Goal: Transaction & Acquisition: Purchase product/service

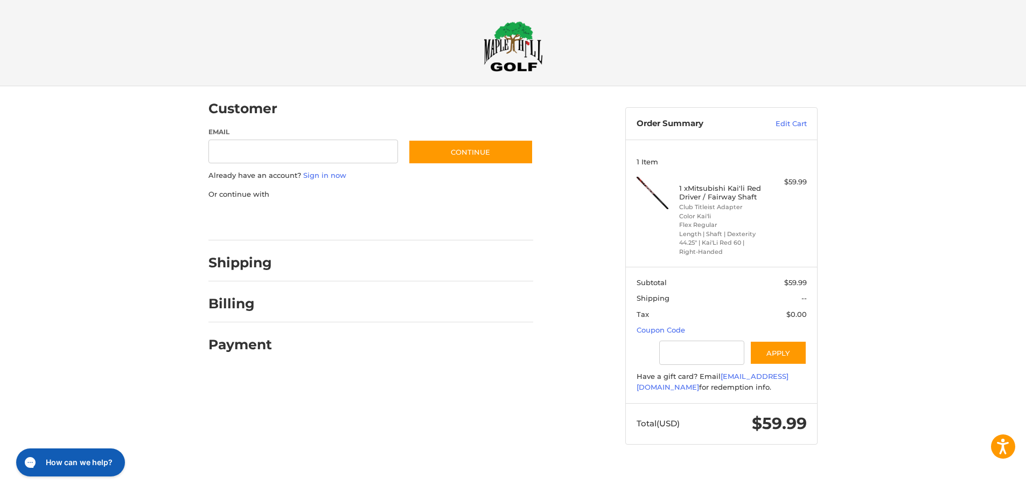
click at [283, 137] on div "Email" at bounding box center [303, 146] width 190 height 38
click at [273, 146] on input "Email" at bounding box center [303, 151] width 190 height 24
click at [940, 465] on div at bounding box center [513, 465] width 1026 height 0
click at [936, 465] on div at bounding box center [517, 465] width 1034 height 0
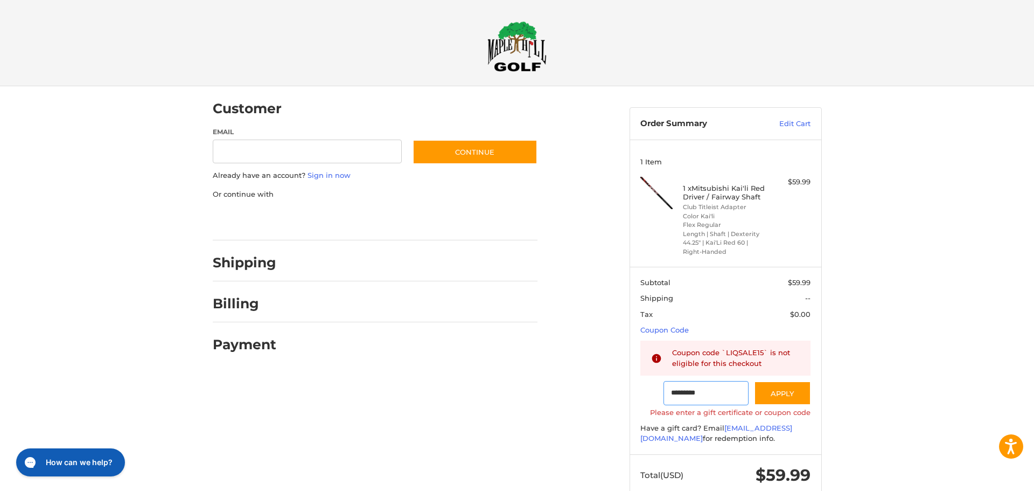
type input "********"
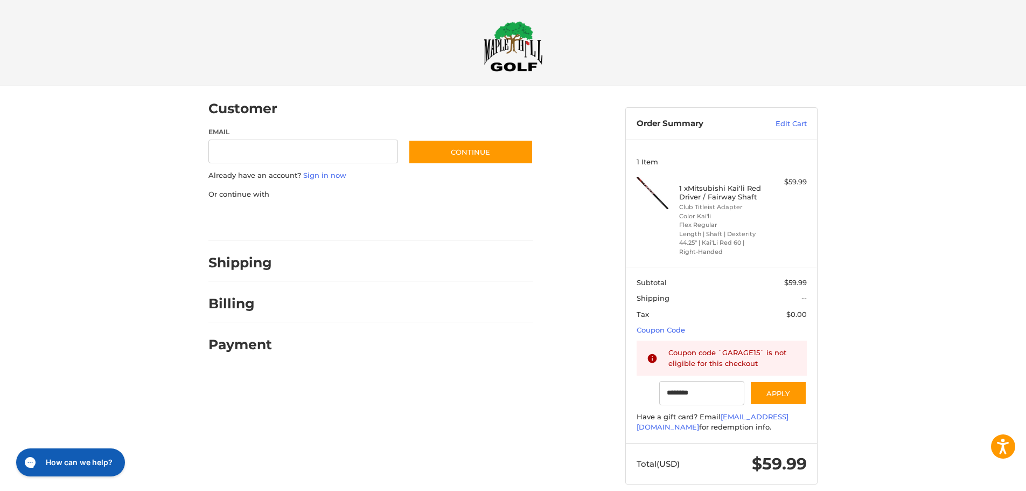
click at [319, 151] on input "Email" at bounding box center [303, 151] width 190 height 24
click at [252, 157] on input "Email" at bounding box center [303, 151] width 190 height 24
type input "**********"
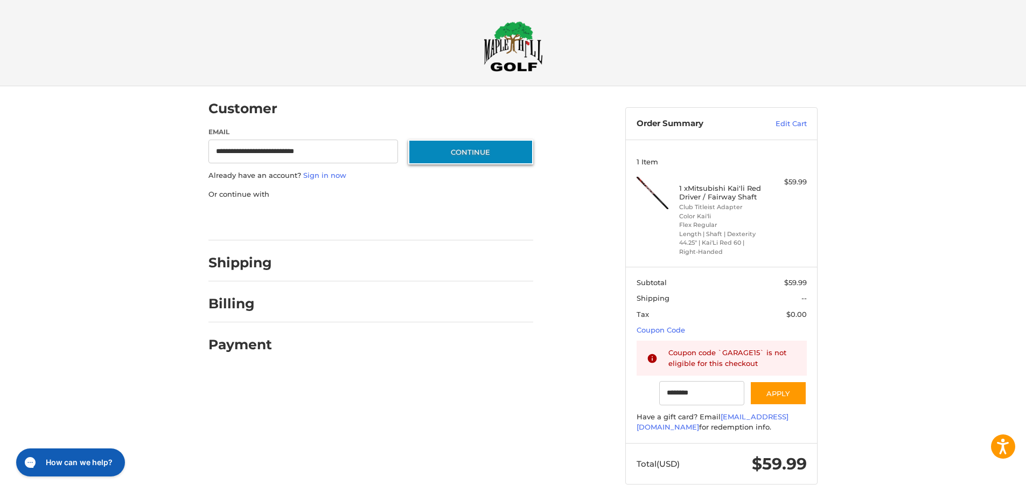
click at [490, 149] on button "Continue" at bounding box center [470, 151] width 125 height 25
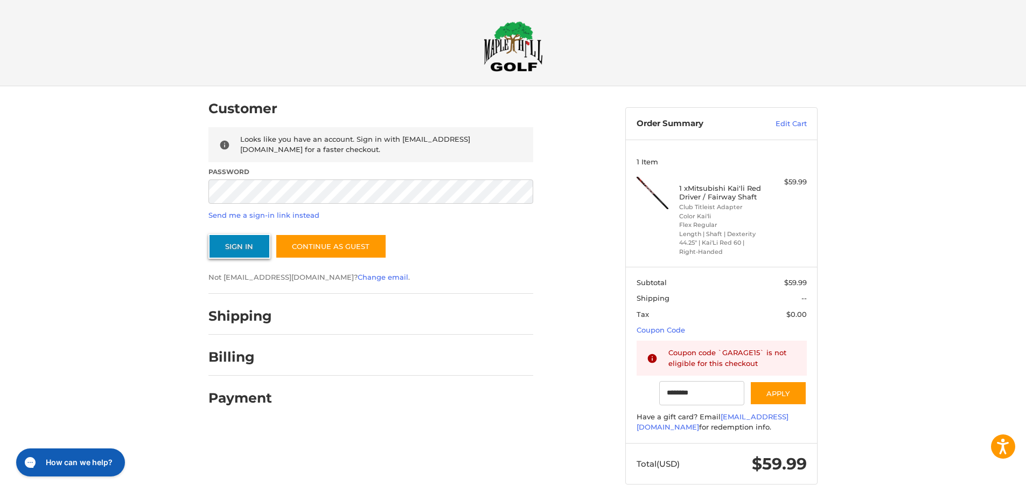
click at [242, 239] on button "Sign In" at bounding box center [239, 246] width 62 height 25
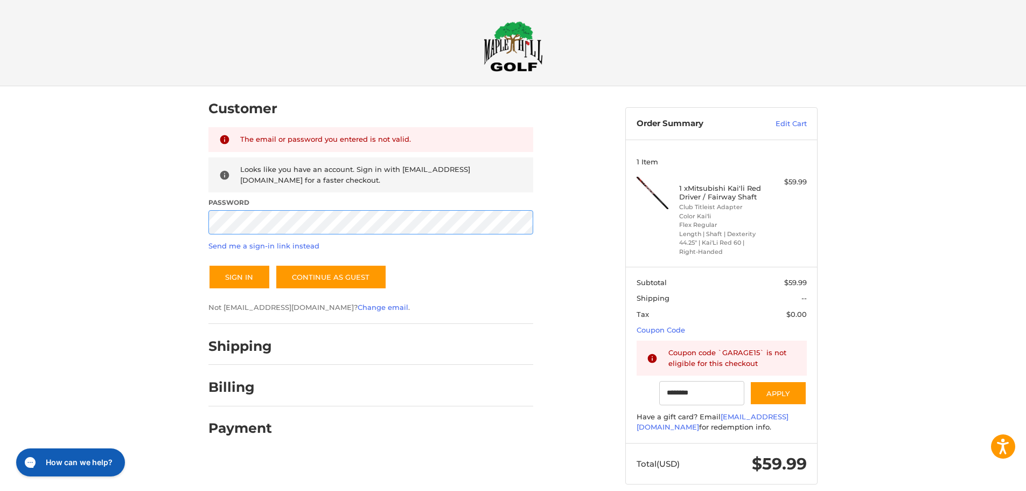
click at [135, 215] on div "Customer Returning Customer The email or password you entered is not valid. Loo…" at bounding box center [513, 295] width 1026 height 419
click at [246, 275] on button "Sign In" at bounding box center [239, 276] width 62 height 25
click at [166, 221] on div "Customer Returning Customer The email or password you entered is not valid. Loo…" at bounding box center [513, 295] width 1026 height 419
click at [208, 264] on button "Sign In" at bounding box center [239, 276] width 62 height 25
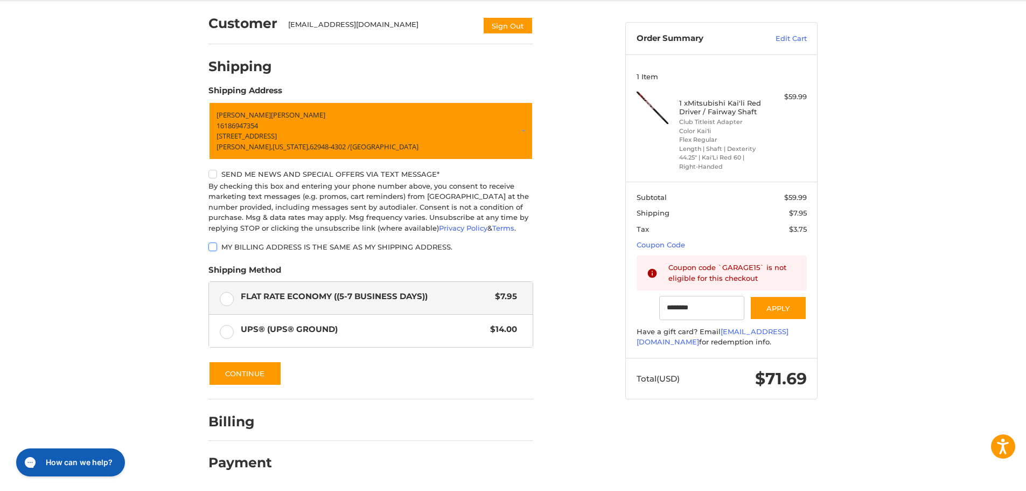
scroll to position [86, 0]
